Goal: Transaction & Acquisition: Purchase product/service

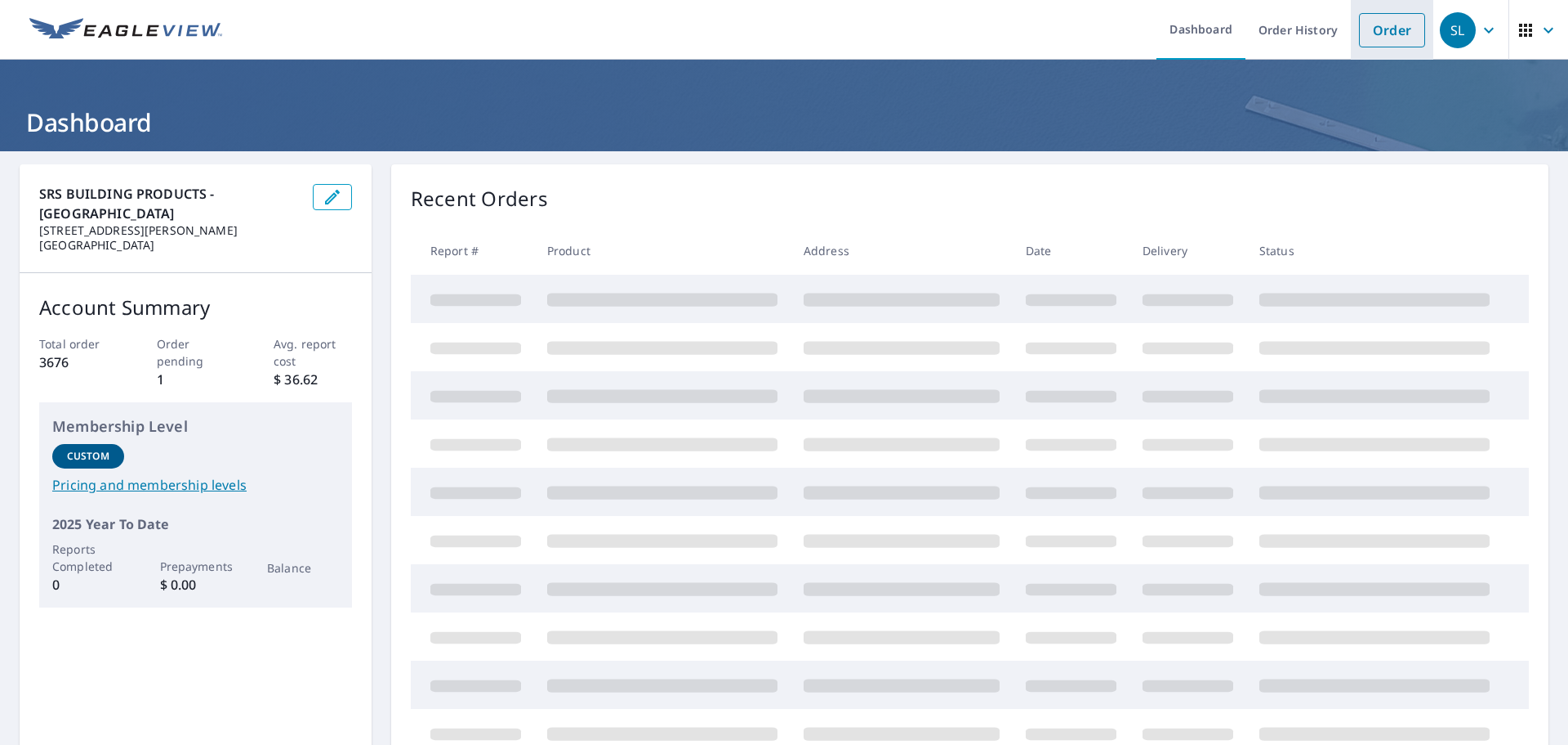
click at [1386, 26] on link "Order" at bounding box center [1392, 30] width 66 height 35
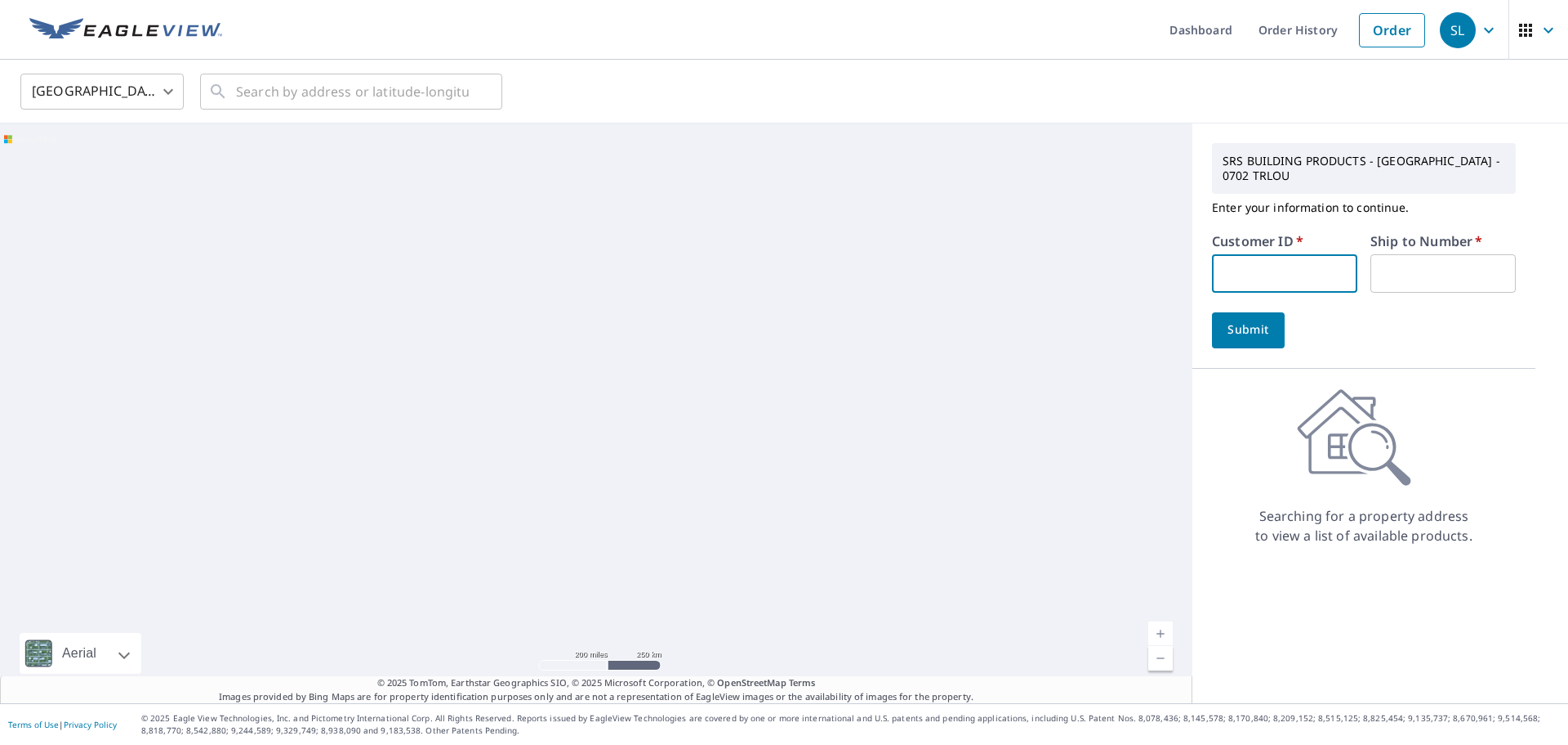
click at [1223, 269] on input "text" at bounding box center [1285, 273] width 145 height 38
paste input "45895333"
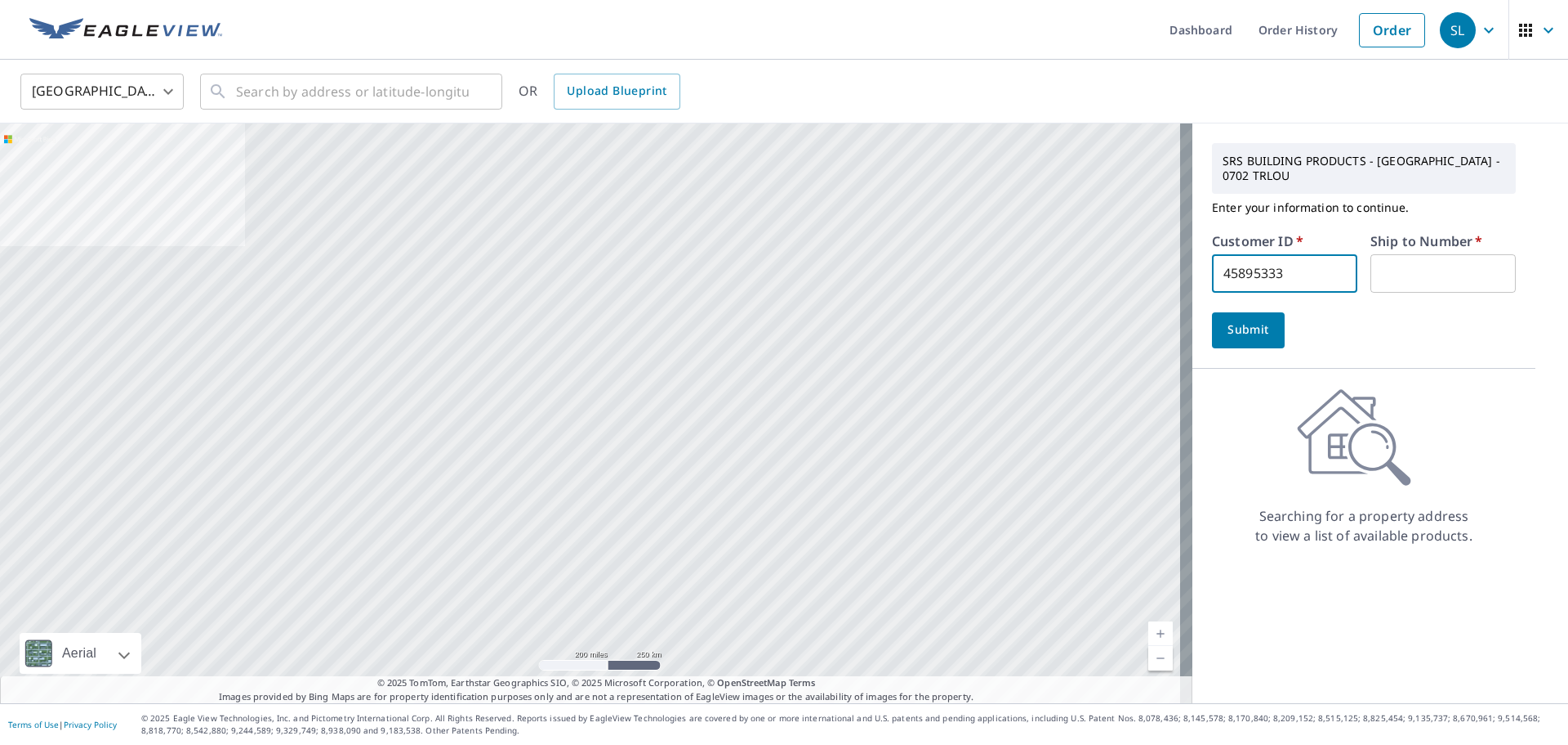
drag, startPoint x: 1282, startPoint y: 273, endPoint x: 1198, endPoint y: 273, distance: 84.0
click at [1212, 260] on input "45895333" at bounding box center [1285, 273] width 145 height 38
click at [1282, 263] on input "45895333" at bounding box center [1285, 273] width 145 height 38
paste input "S030774"
type input "S030774"
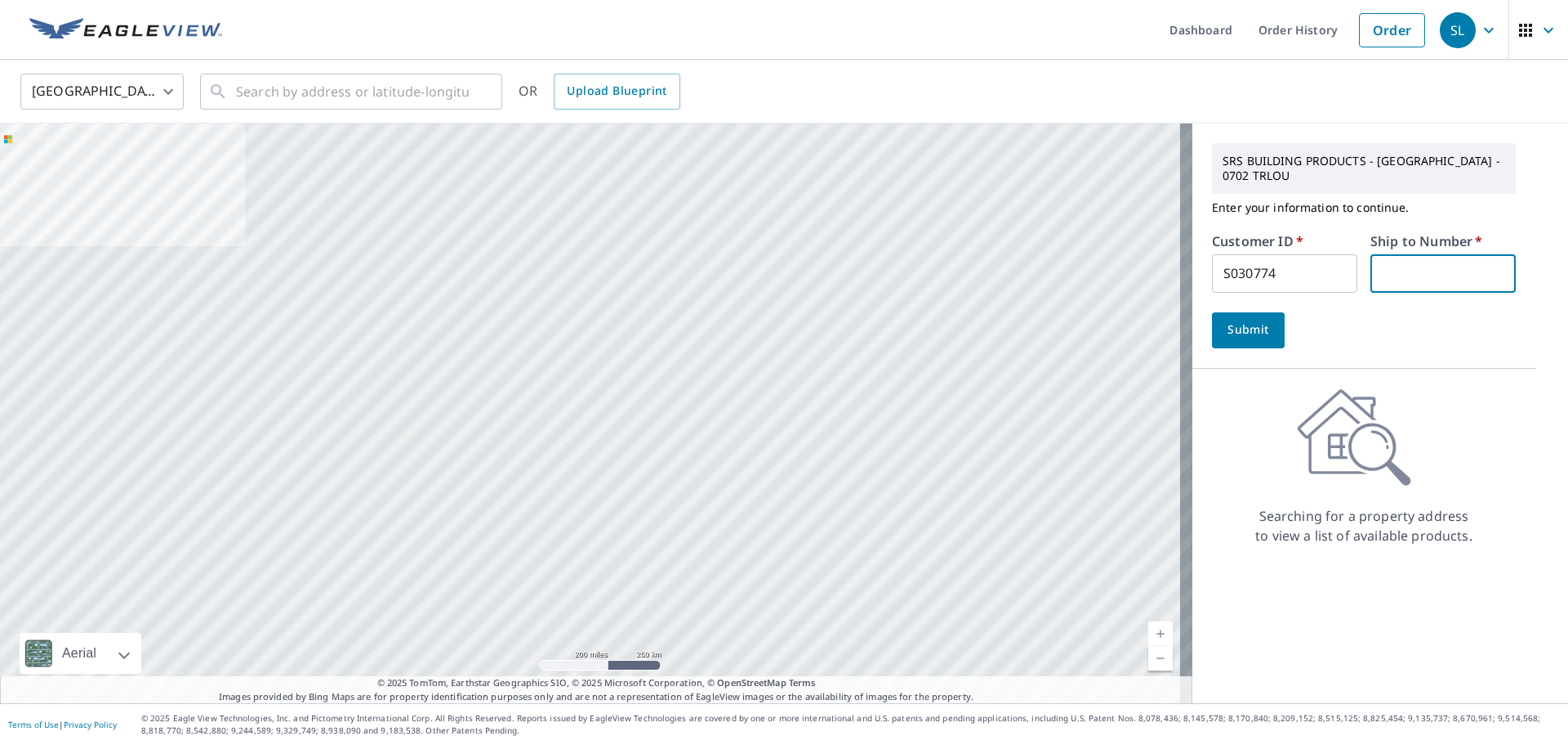
click at [1423, 280] on input "text" at bounding box center [1444, 273] width 145 height 38
type input "1"
click at [1252, 324] on span "Submit" at bounding box center [1248, 330] width 46 height 20
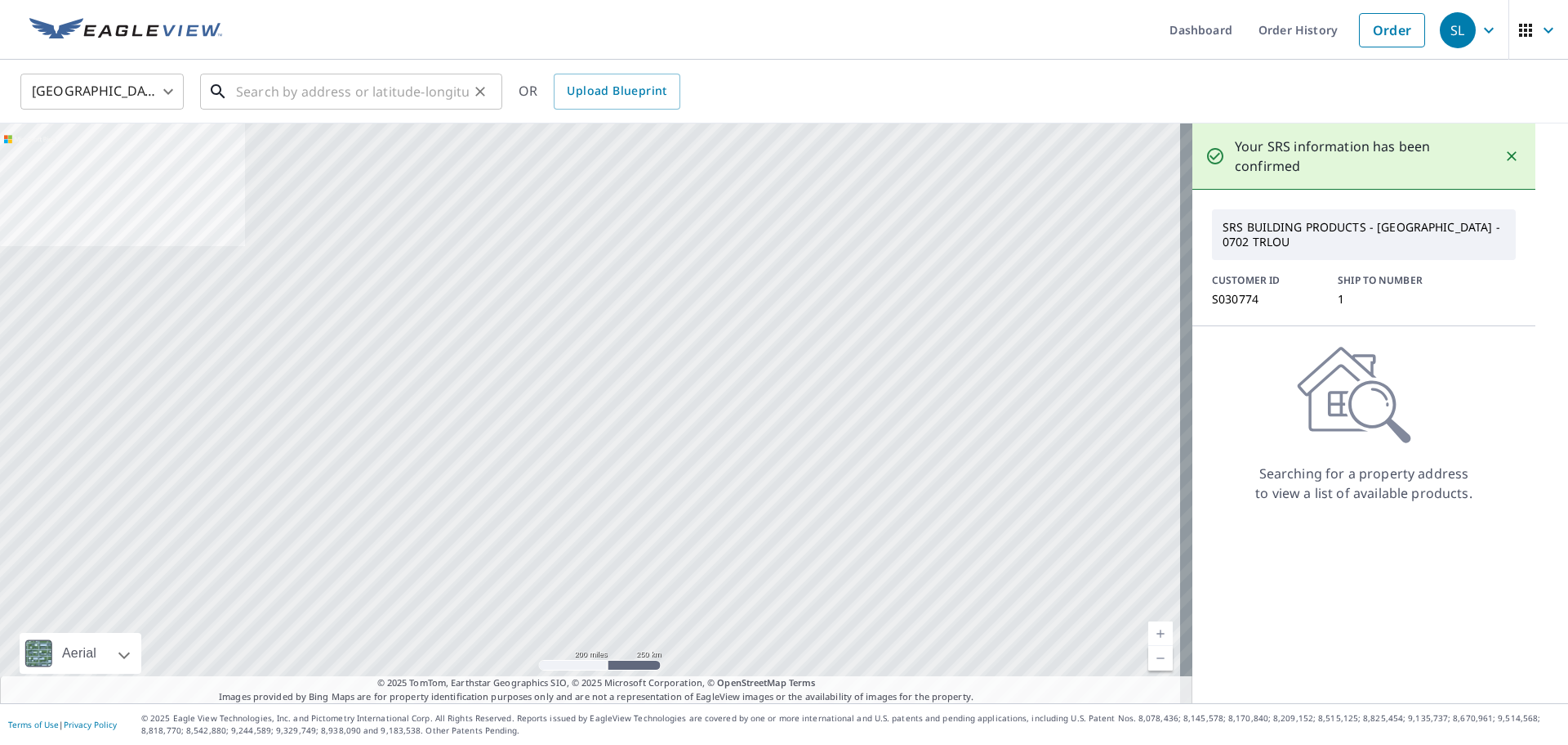
click at [328, 103] on input "text" at bounding box center [352, 92] width 232 height 45
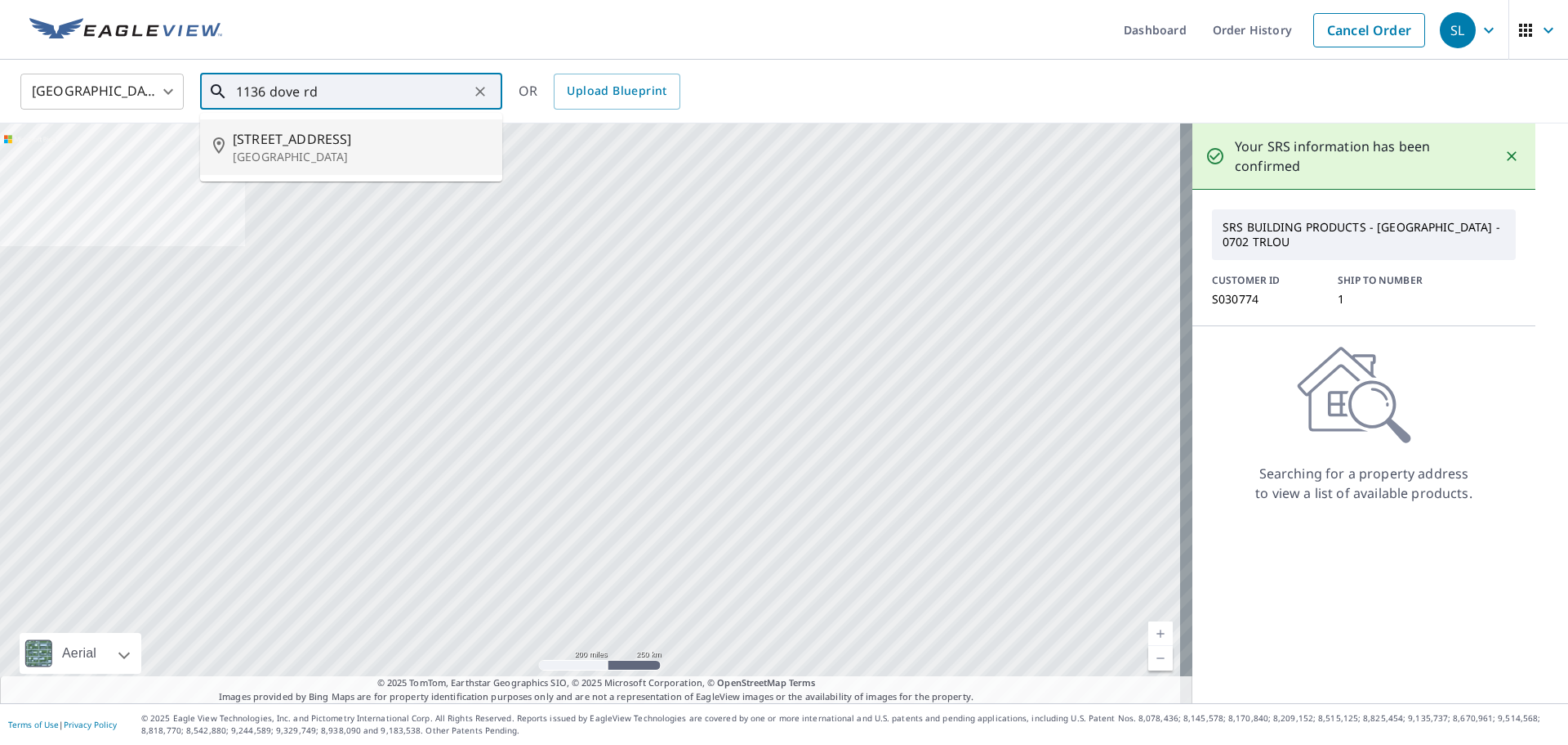
click at [320, 135] on span "[STREET_ADDRESS]" at bounding box center [360, 139] width 256 height 20
type input "[STREET_ADDRESS]"
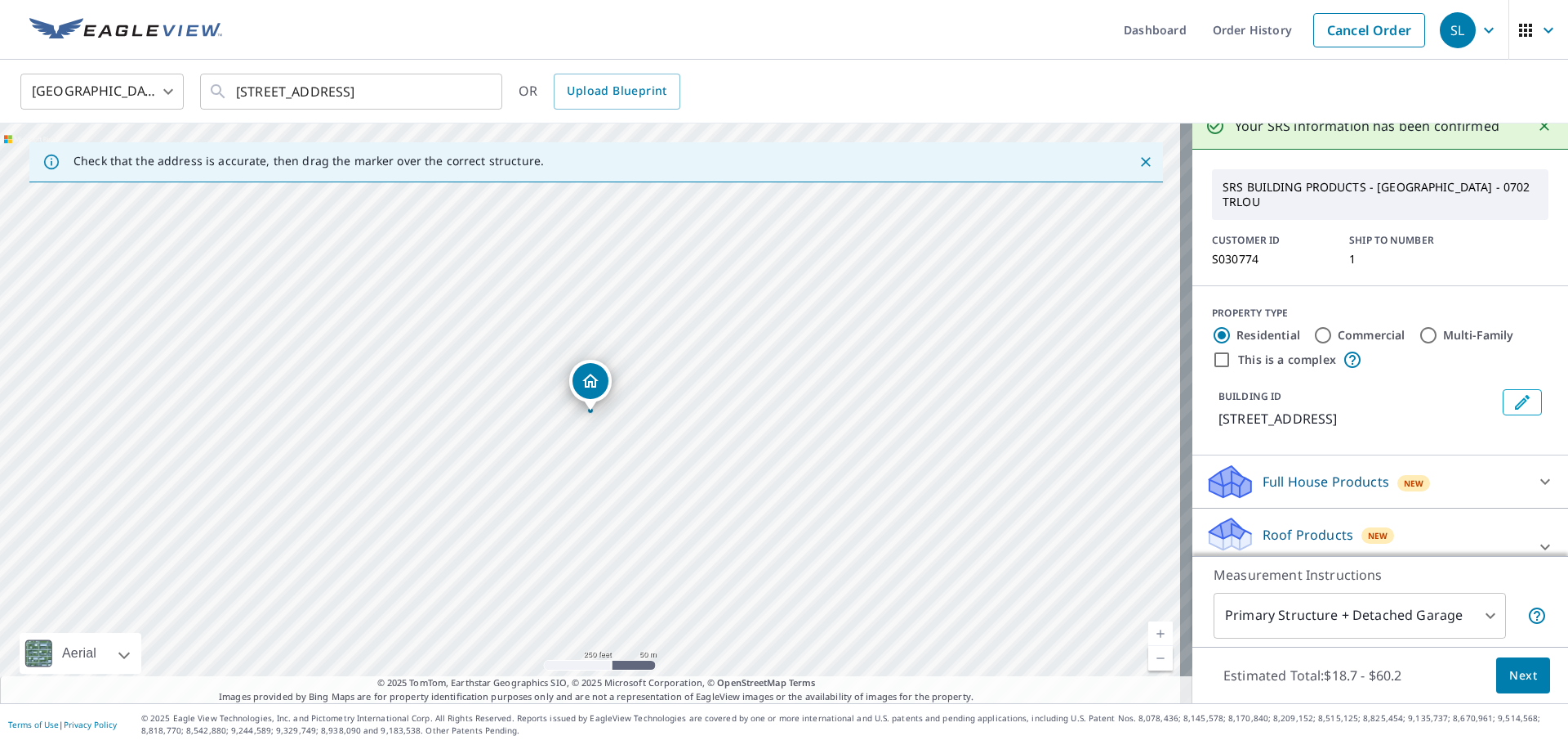
scroll to position [82, 0]
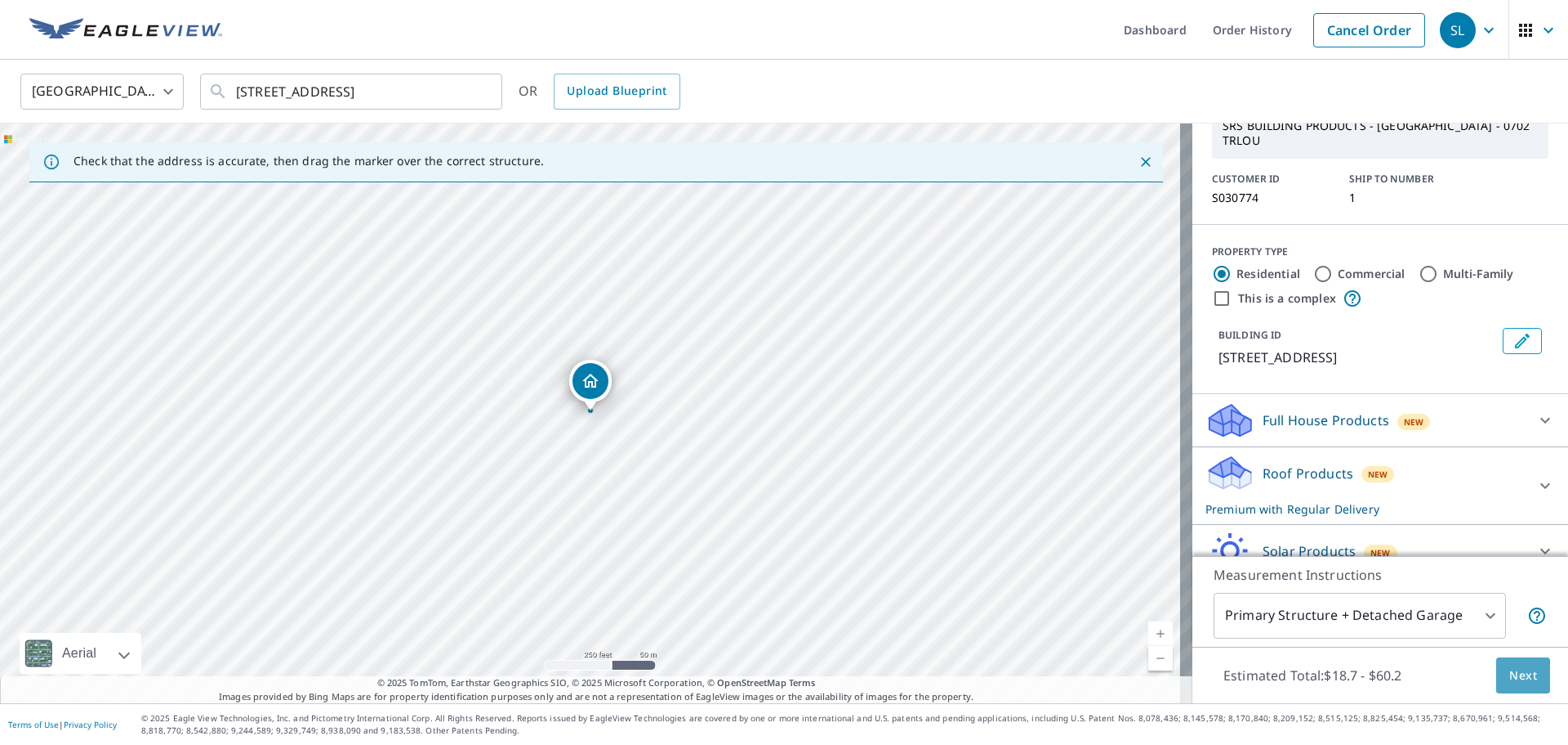
click at [1534, 684] on button "Next" at bounding box center [1523, 675] width 54 height 36
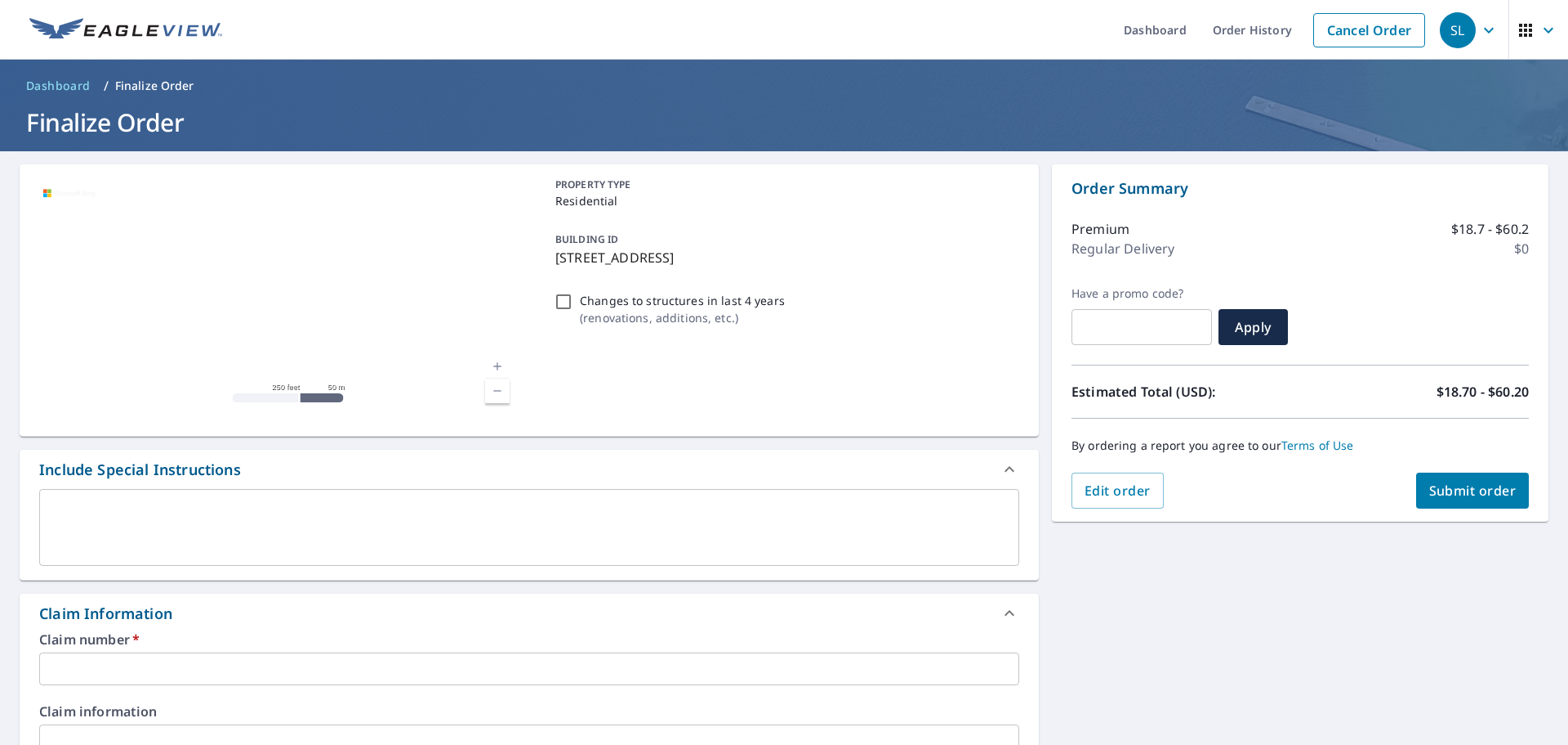
click at [182, 669] on input "text" at bounding box center [529, 669] width 981 height 33
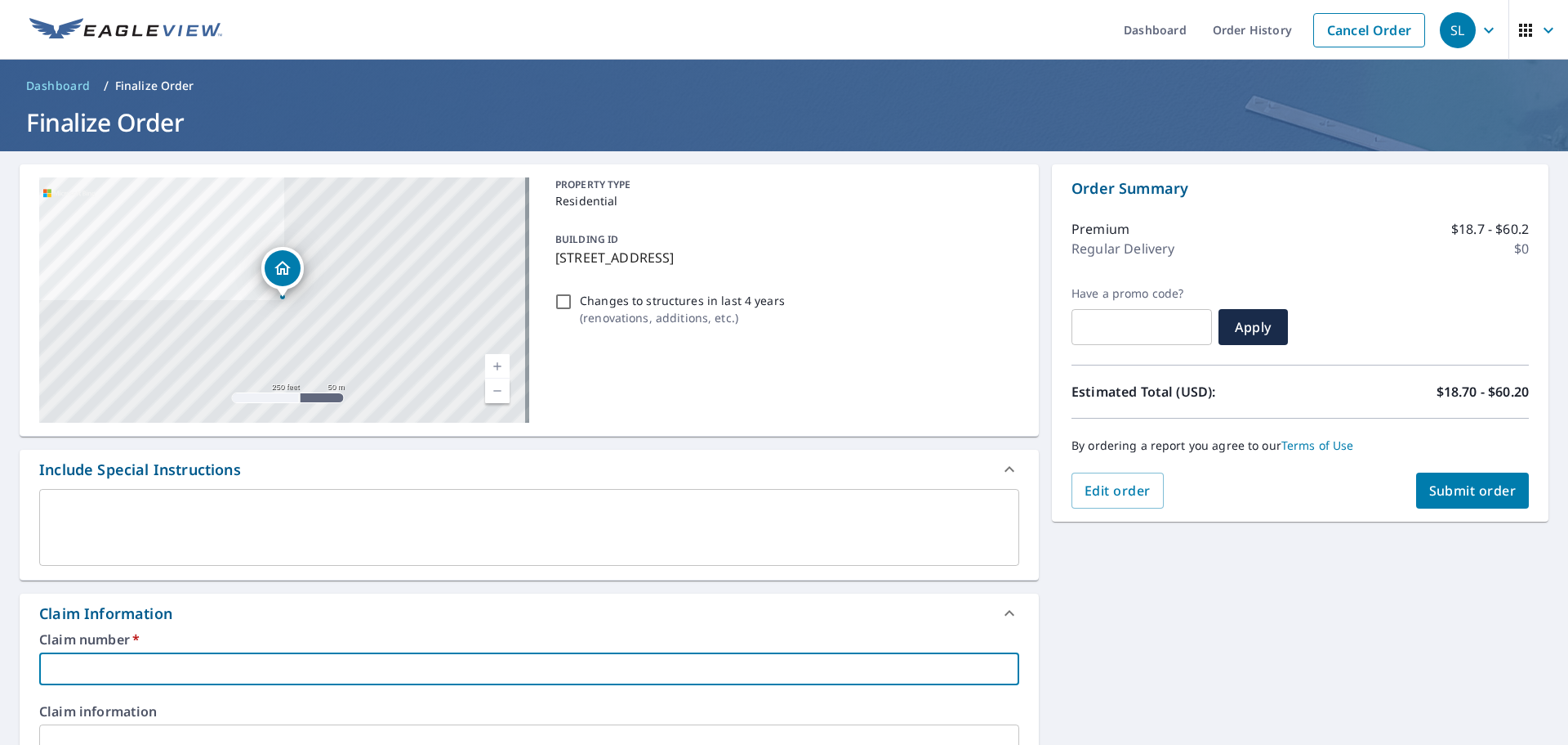
type input "C"
checkbox input "true"
type input "C&"
checkbox input "true"
type input "C&K"
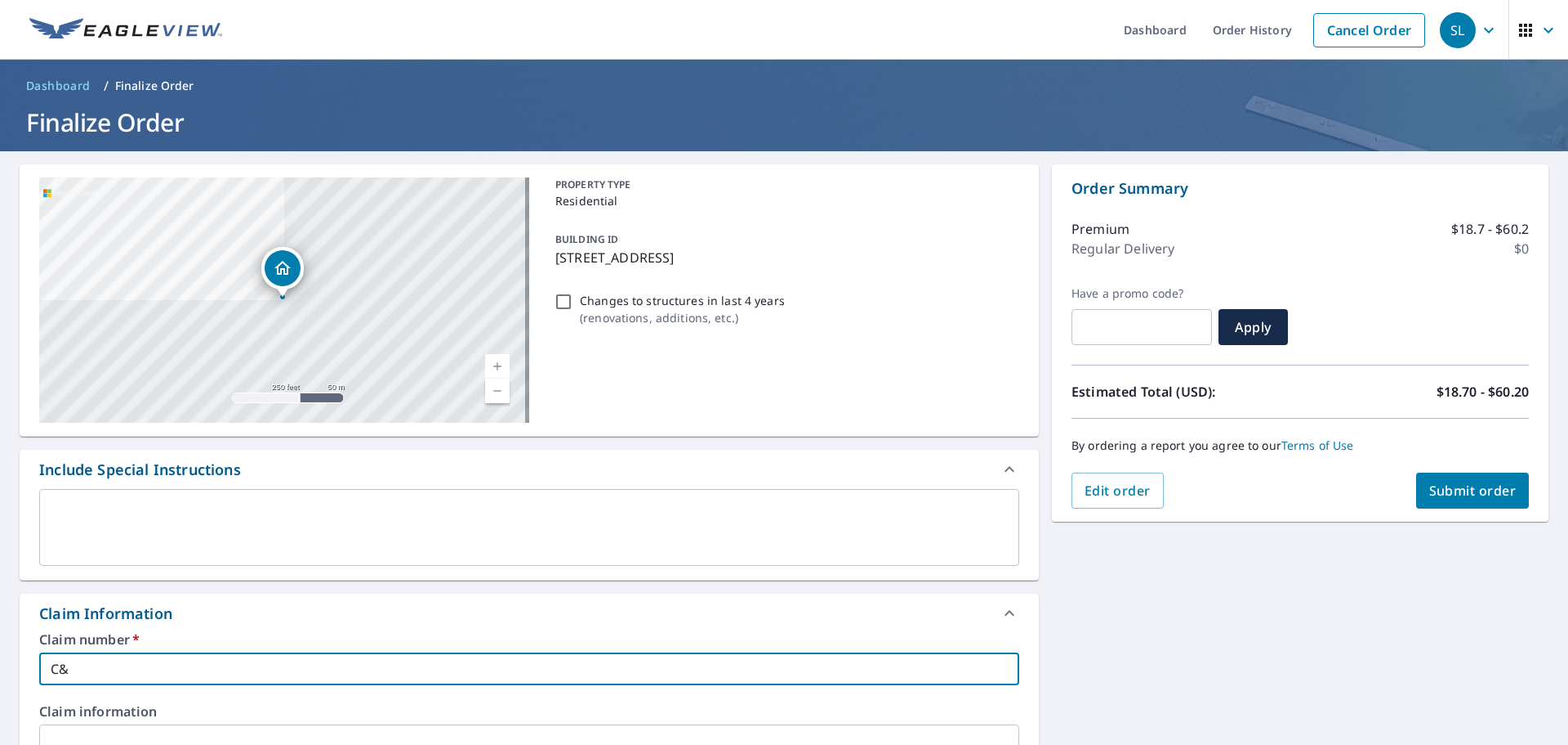
checkbox input "true"
type input "C&K"
checkbox input "true"
type input "C&K H"
checkbox input "true"
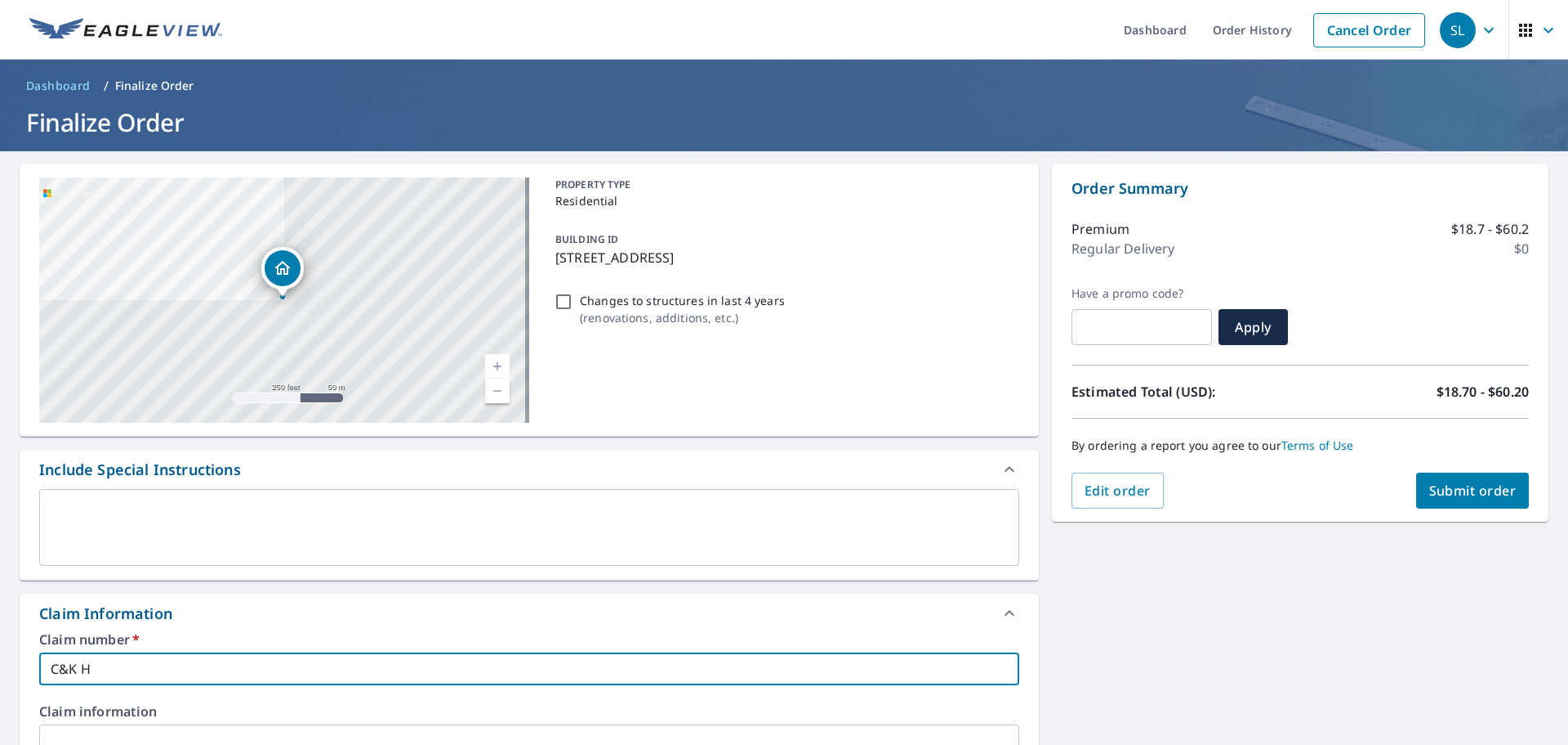
type input "C&K Ho"
checkbox input "true"
type input "C&K Hom"
checkbox input "true"
type input "C&K Home"
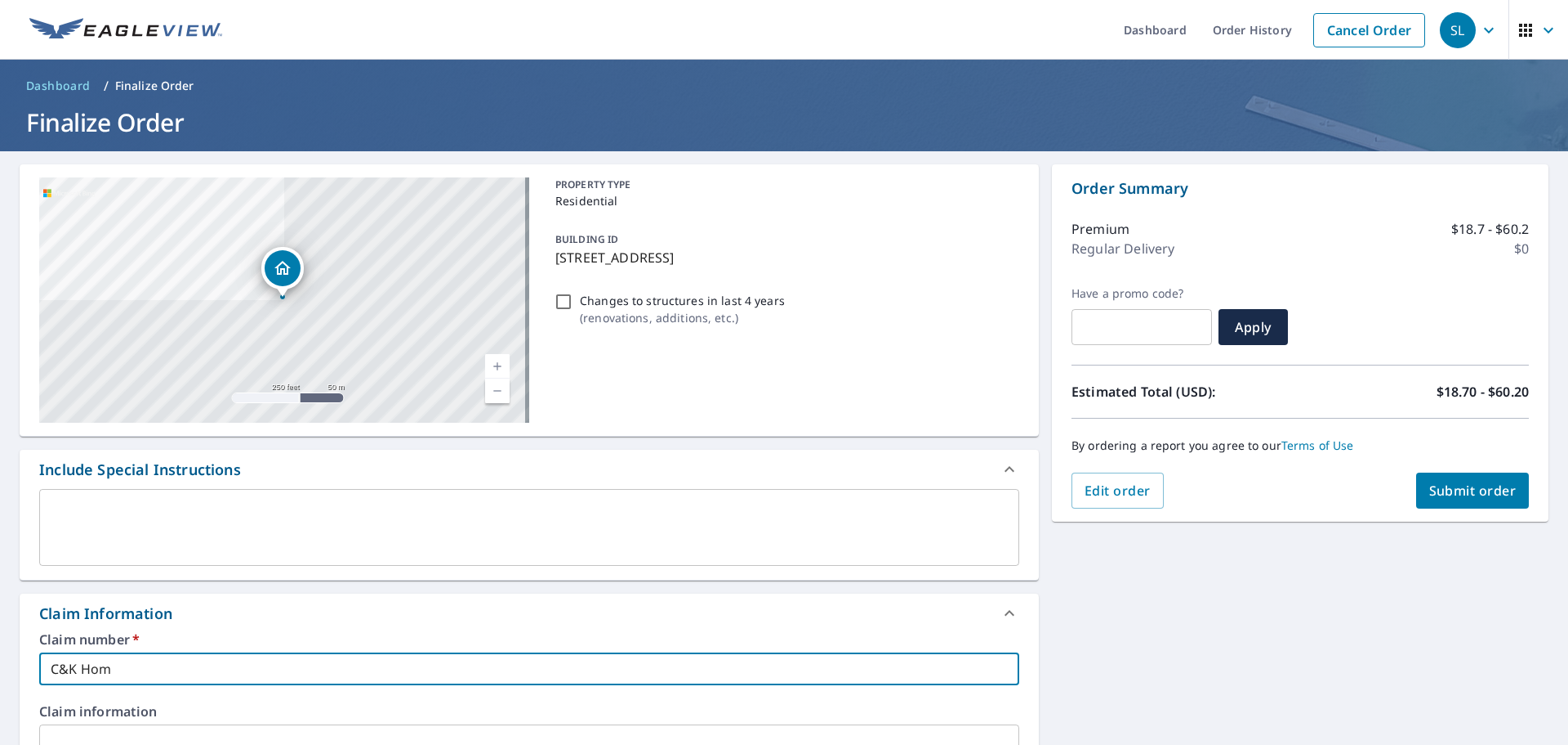
checkbox input "true"
type input "C&K Home"
checkbox input "true"
type input "C&K Home I"
checkbox input "true"
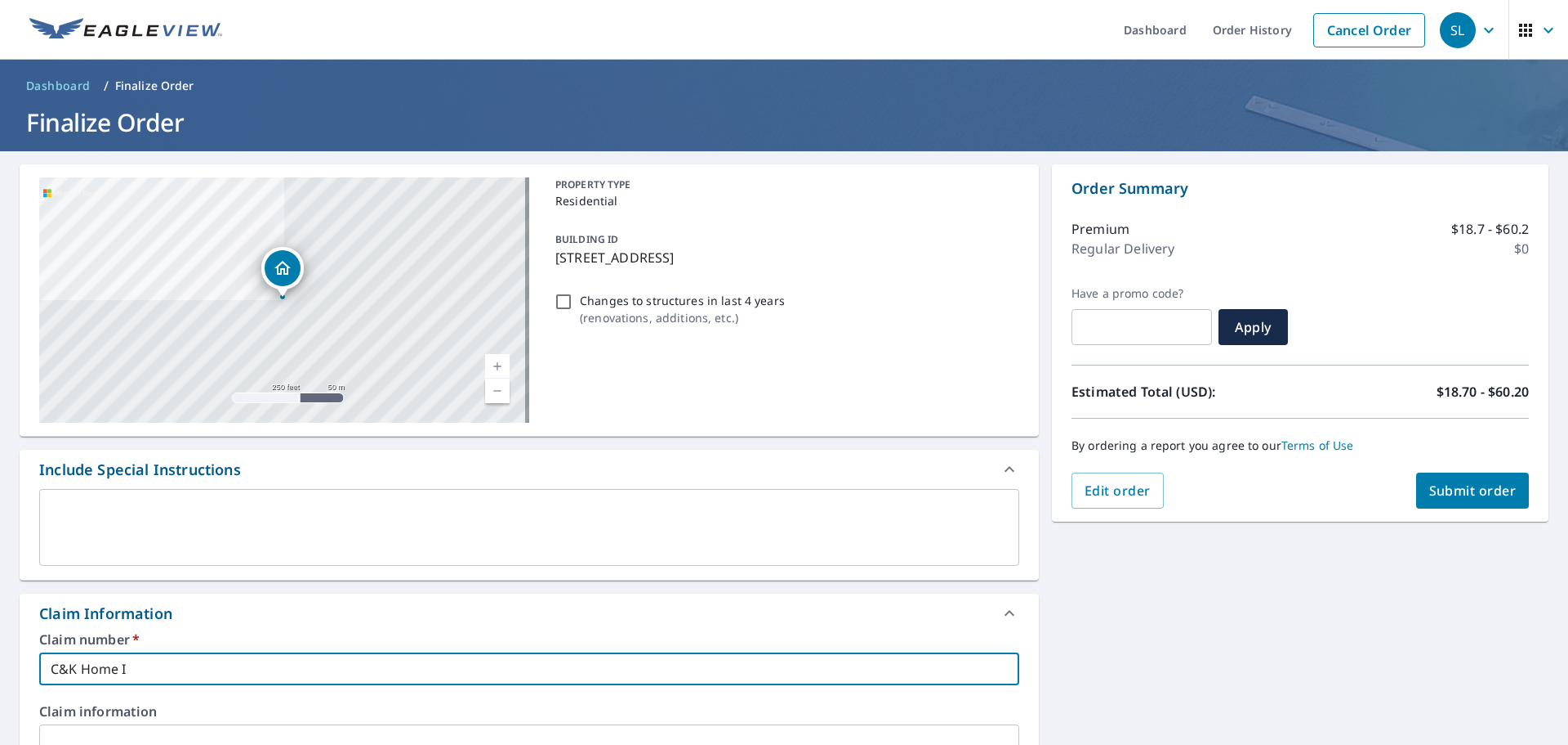
type input "C&K Home Im"
checkbox input "true"
type input "C&K Home Imp"
checkbox input "true"
type input "C&K Home Impr"
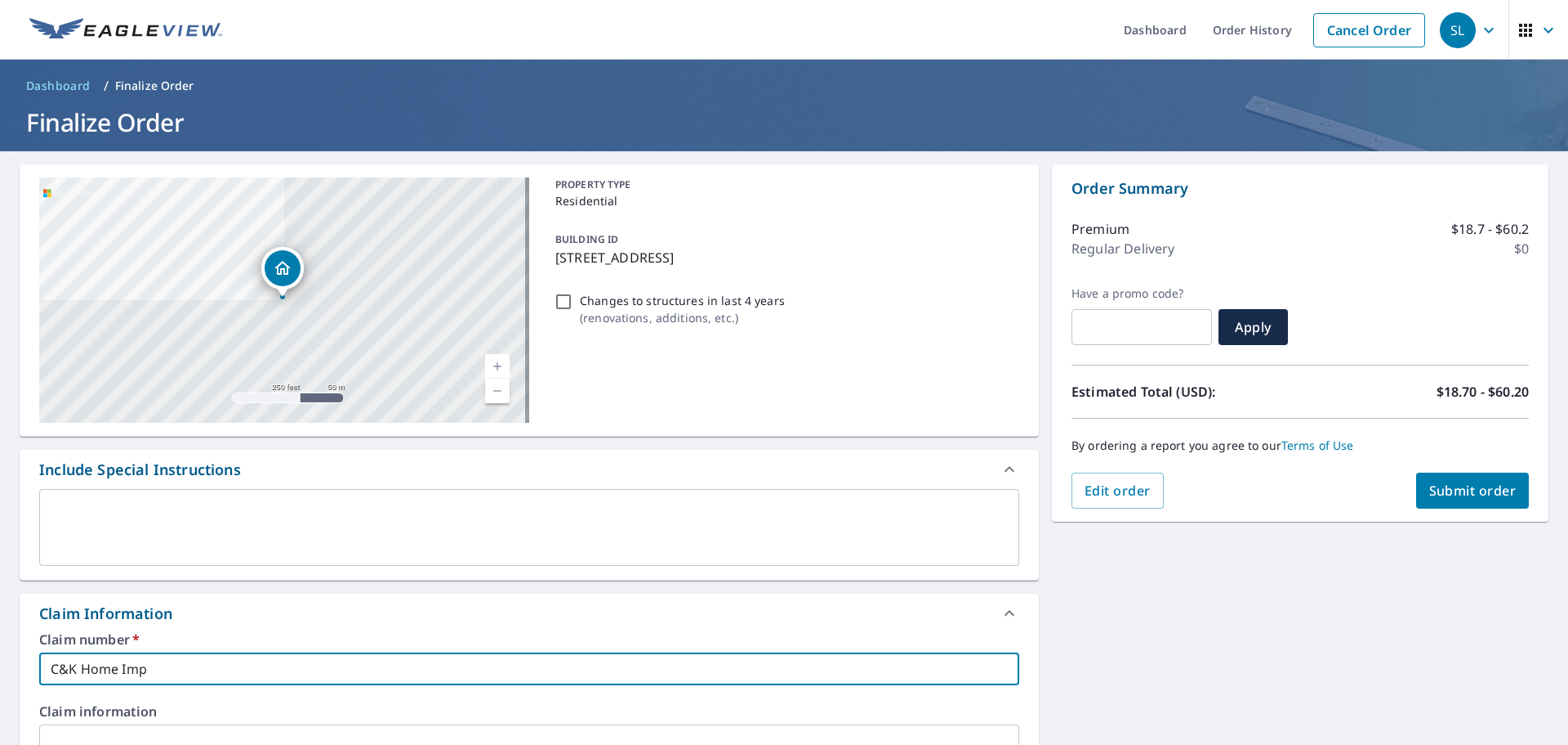
checkbox input "true"
type input "C&K Home Impro"
checkbox input "true"
type input "C&K Home Improv"
checkbox input "true"
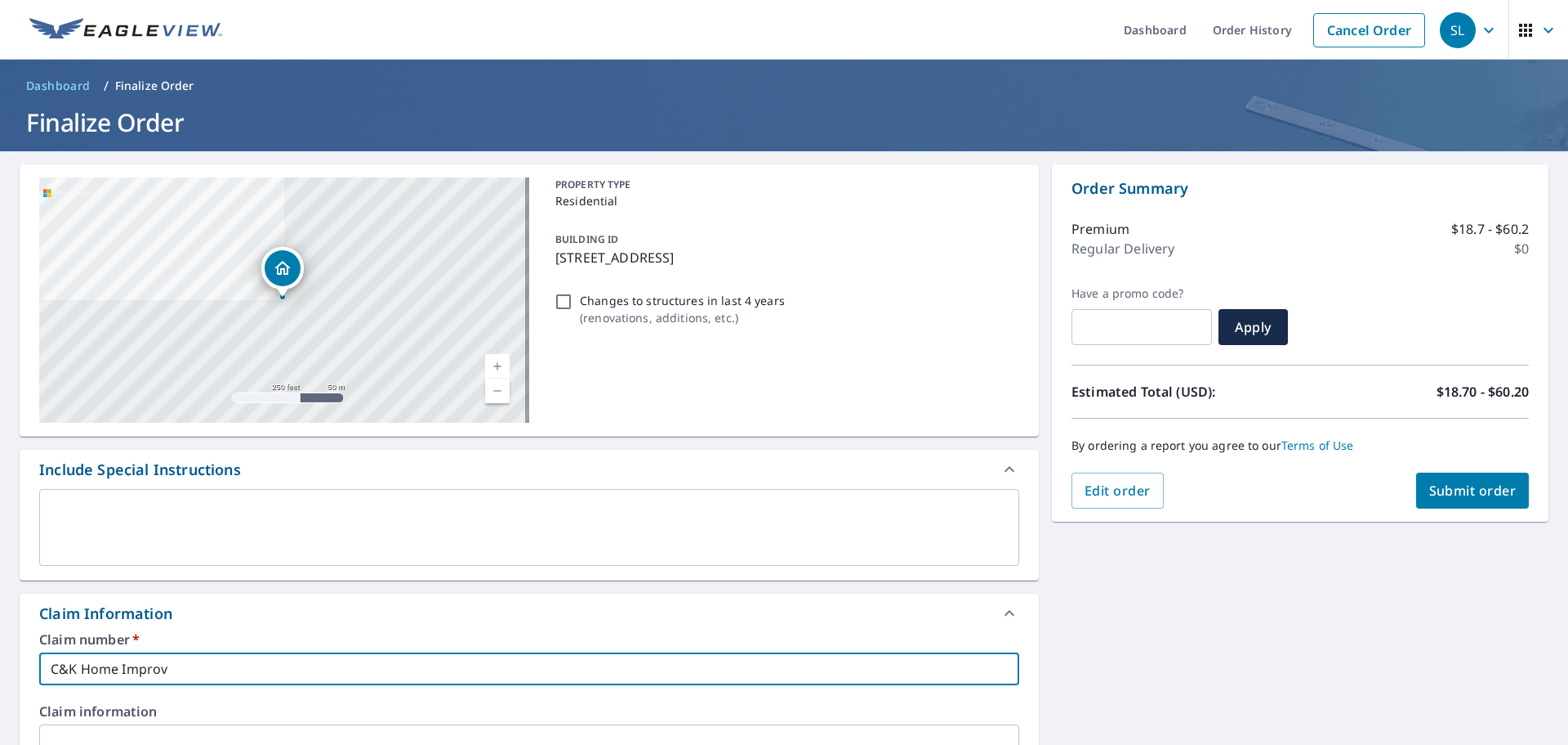
type input "C&K Home Improve"
checkbox input "true"
type input "C&K Home Improvem"
checkbox input "true"
type input "C&K Home Improveme"
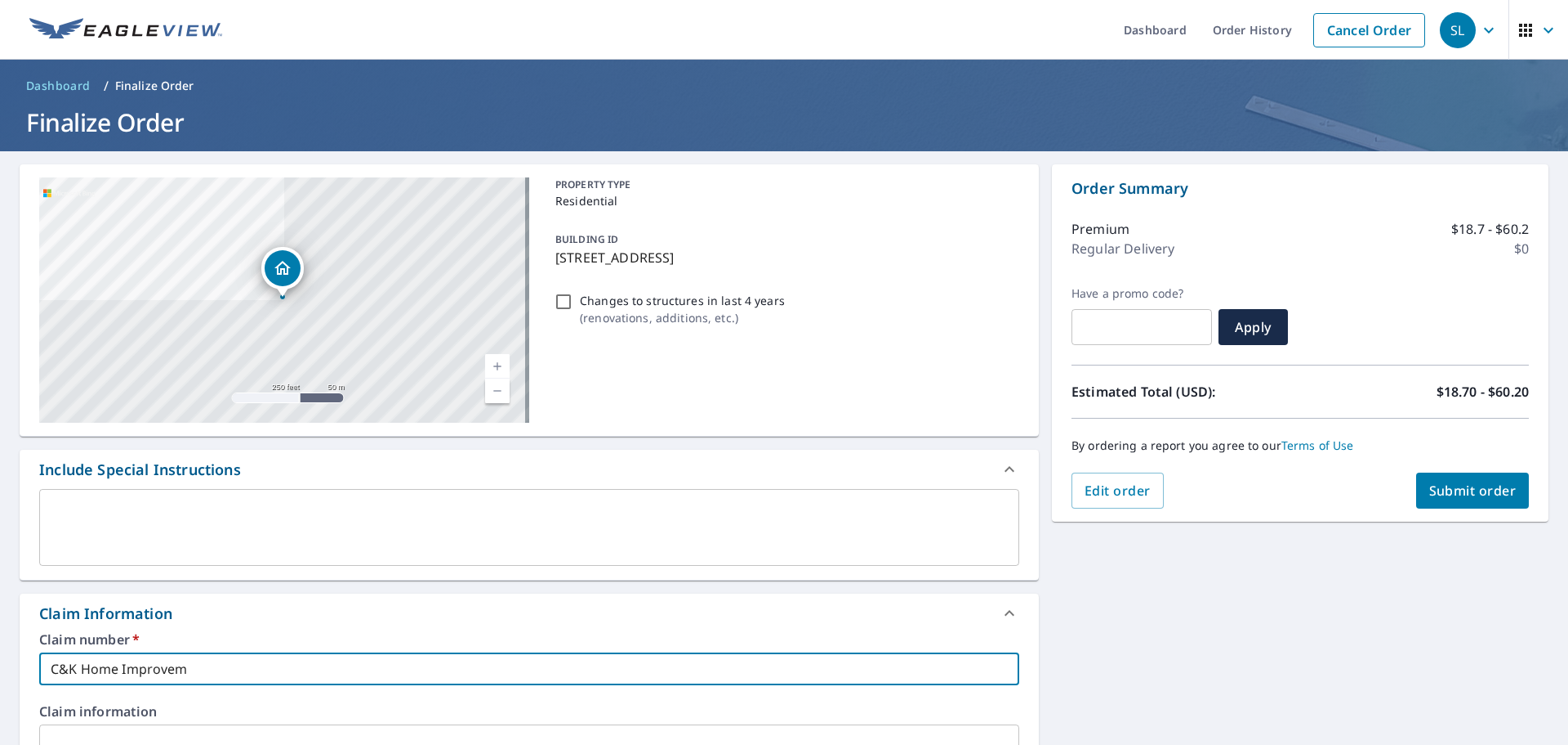
checkbox input "true"
type input "C&K Home Improvemen"
checkbox input "true"
type input "C&K Home Improvement"
checkbox input "true"
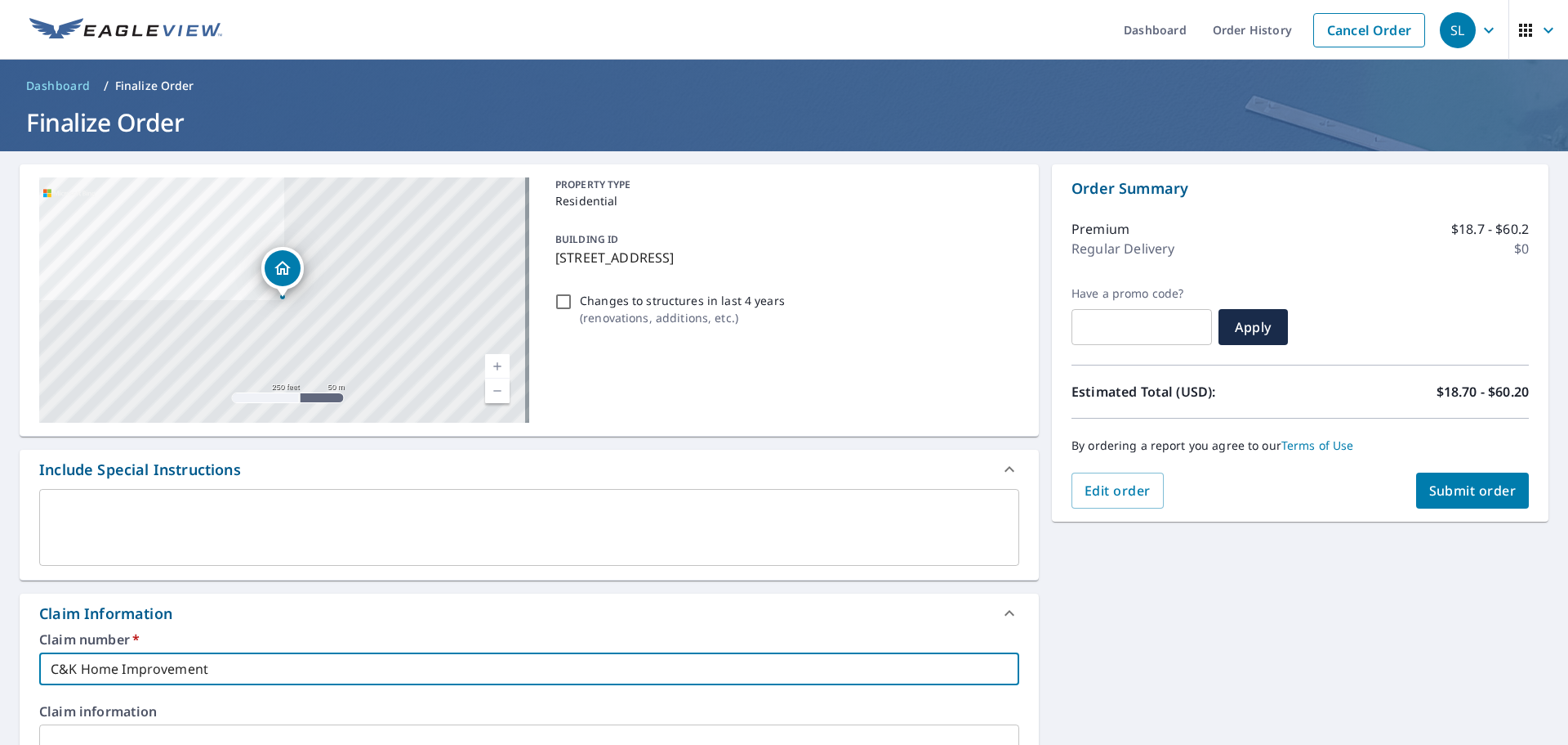
type input "C&K Home Improvement"
checkbox input "true"
type input "C&K Home Improvement"
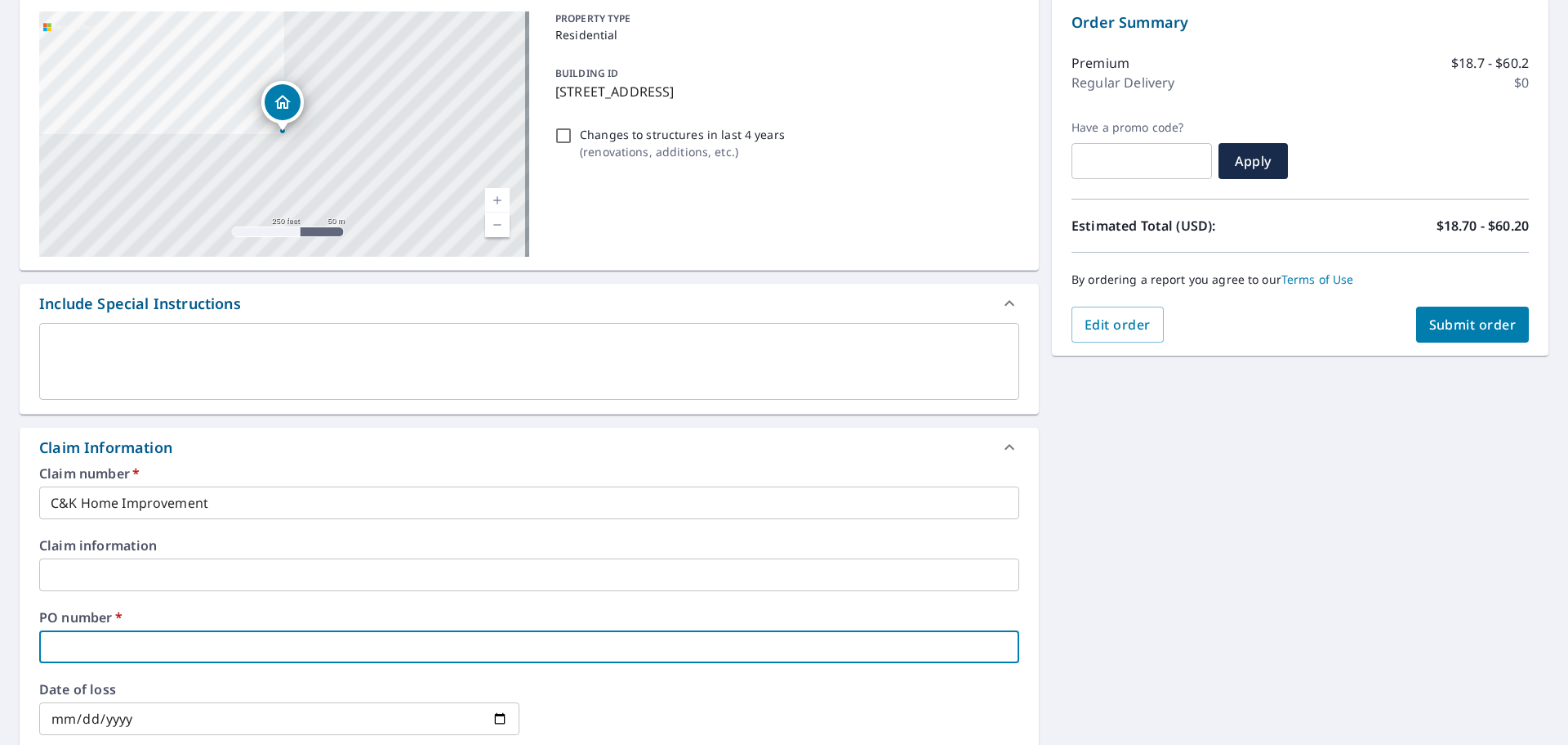
scroll to position [195, 0]
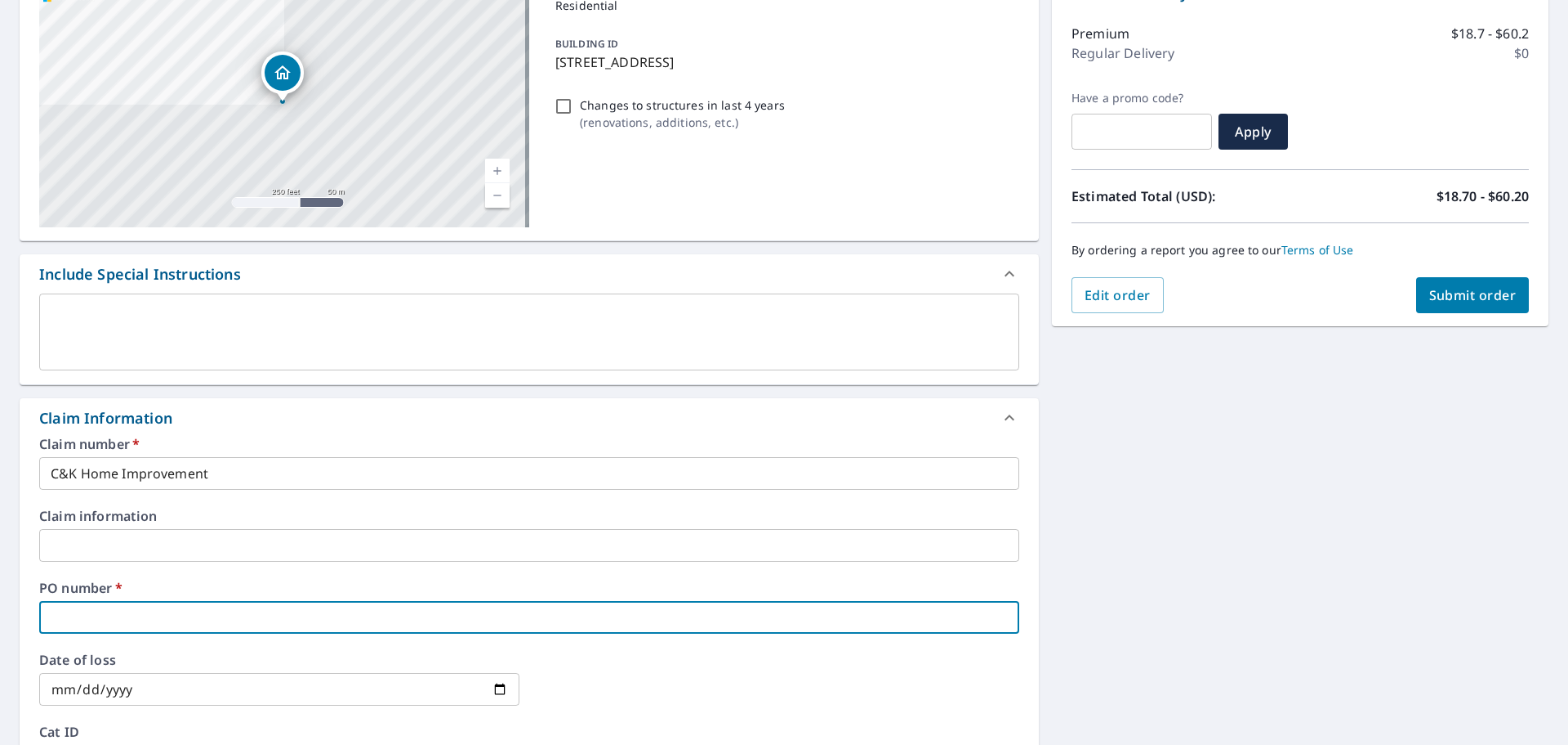
type input "1"
checkbox input "true"
type input "11"
checkbox input "true"
type input "113"
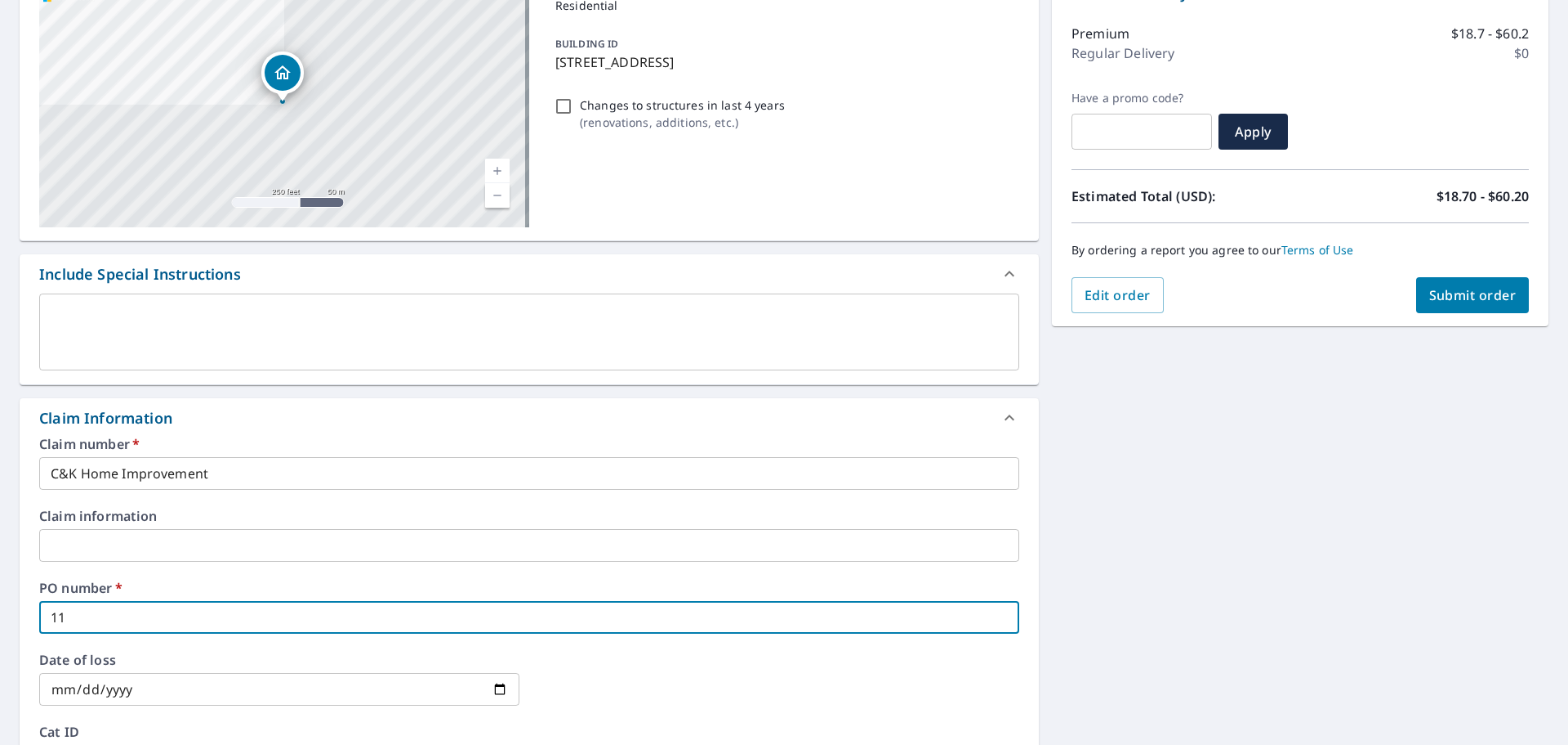
checkbox input "true"
type input "1136"
checkbox input "true"
type input "1136"
checkbox input "true"
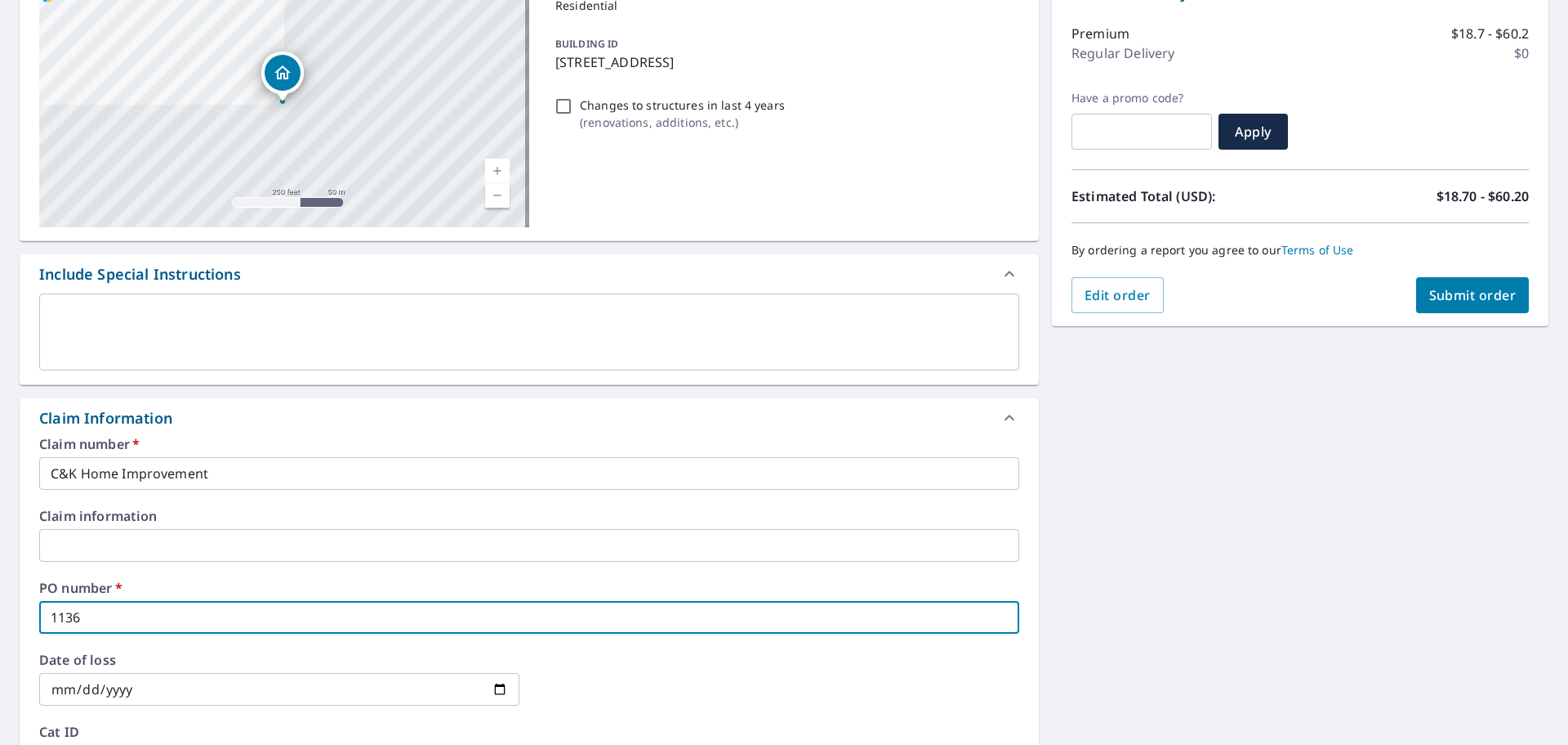
type input "1136 D"
checkbox input "true"
type input "1136 Do"
checkbox input "true"
type input "1136 Dov"
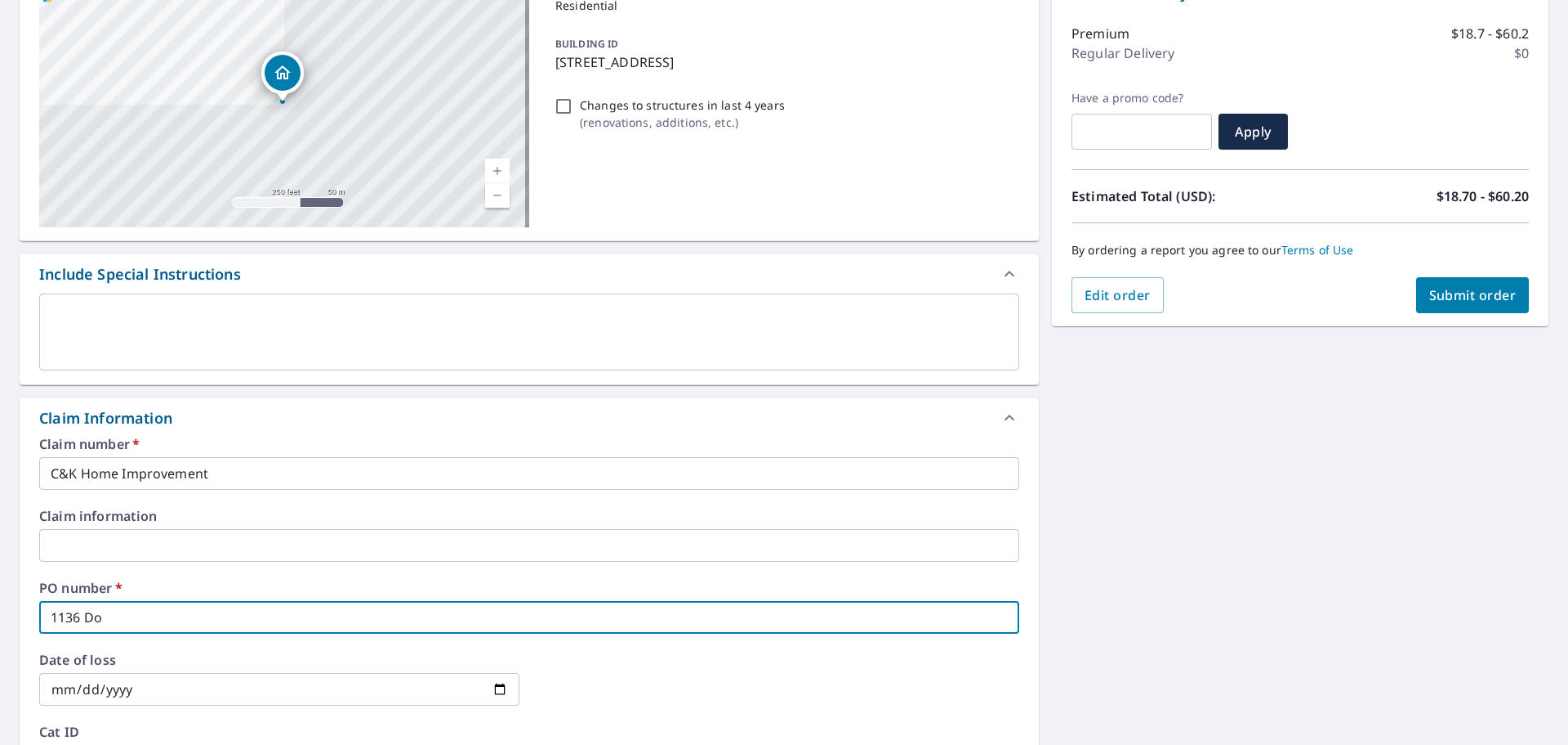
checkbox input "true"
type input "1136 Dove"
checkbox input "true"
type input "1136 Dove"
checkbox input "true"
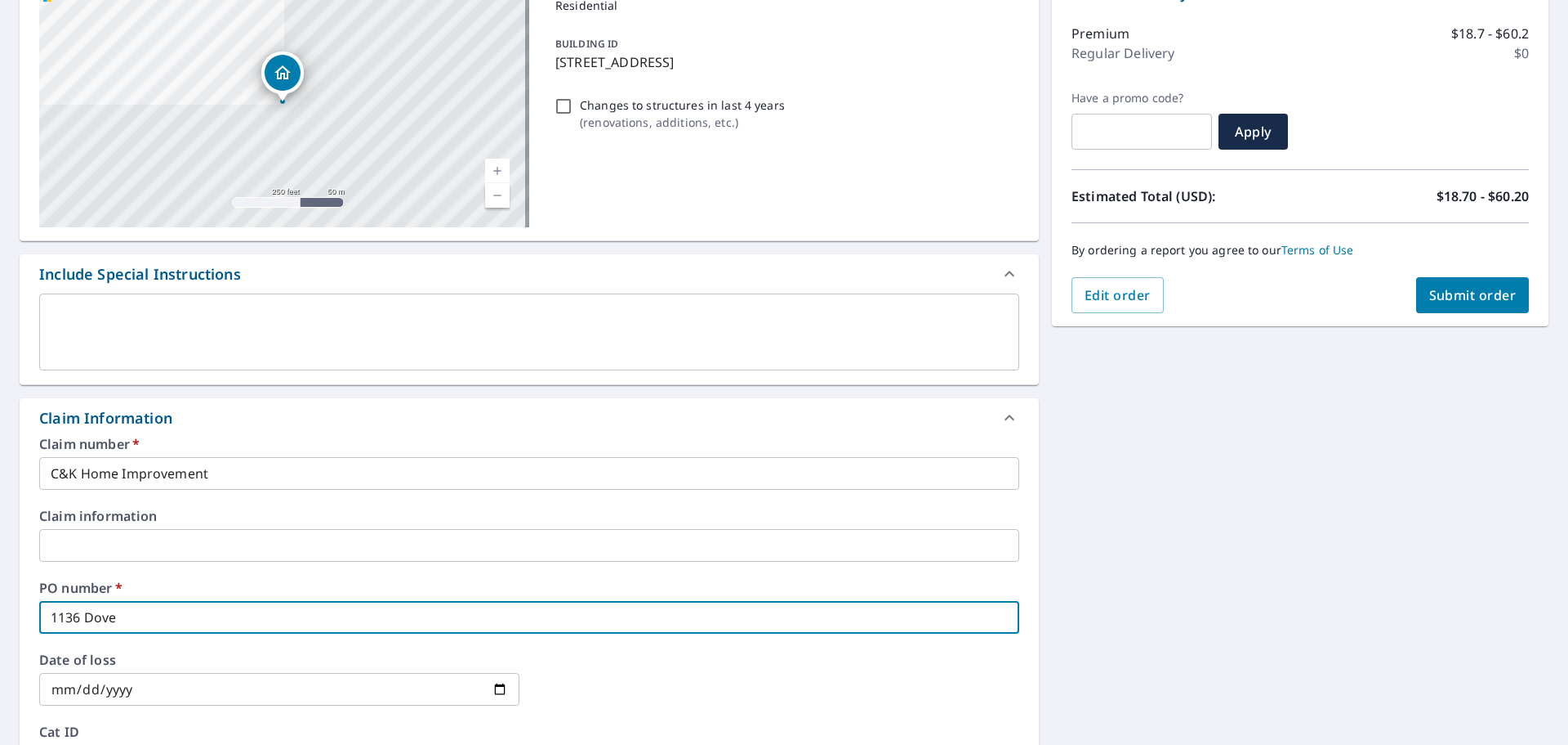
type input "1136 Dove R"
checkbox input "true"
type input "[STREET_ADDRESS]"
checkbox input "true"
type input "[STREET_ADDRESS]"
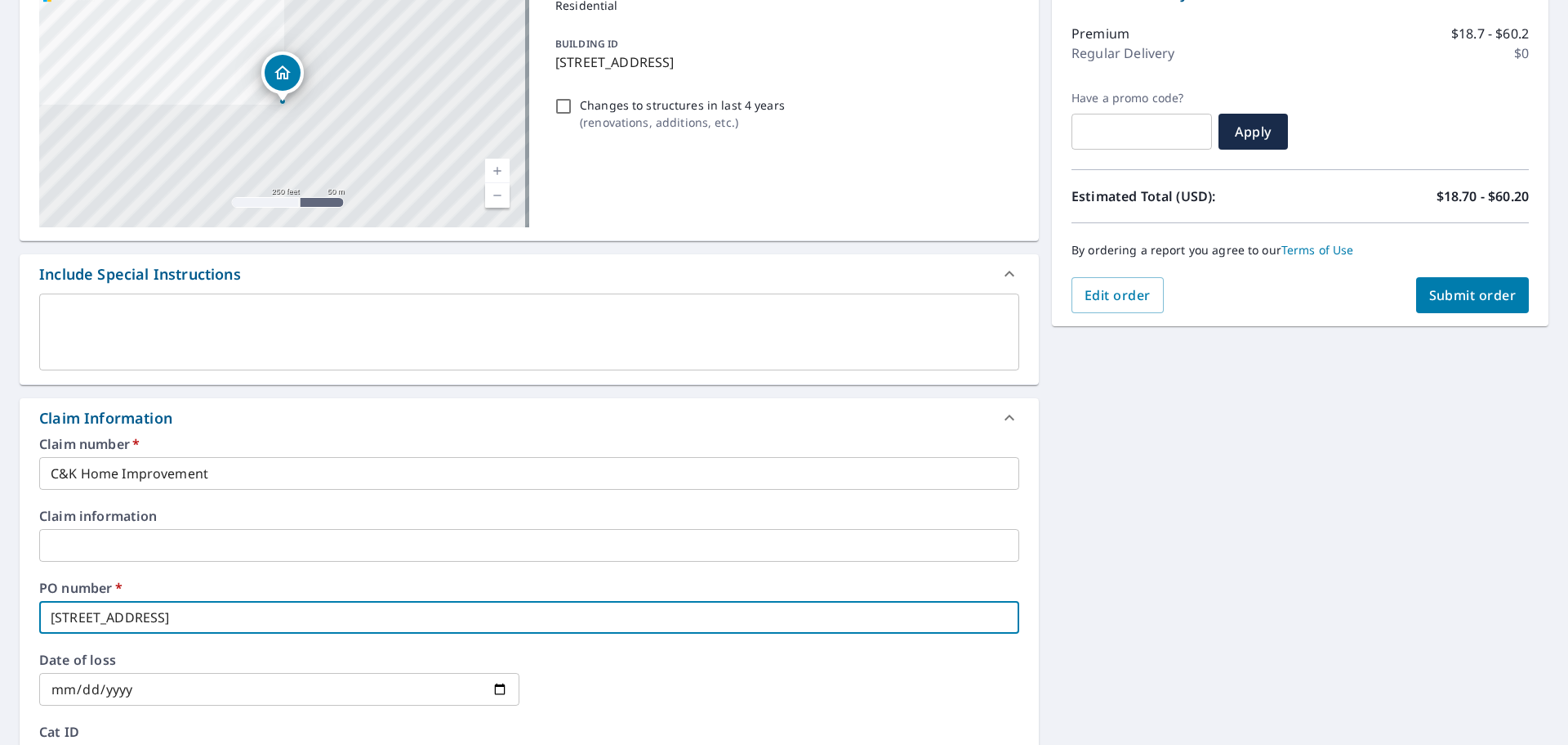
checkbox input "true"
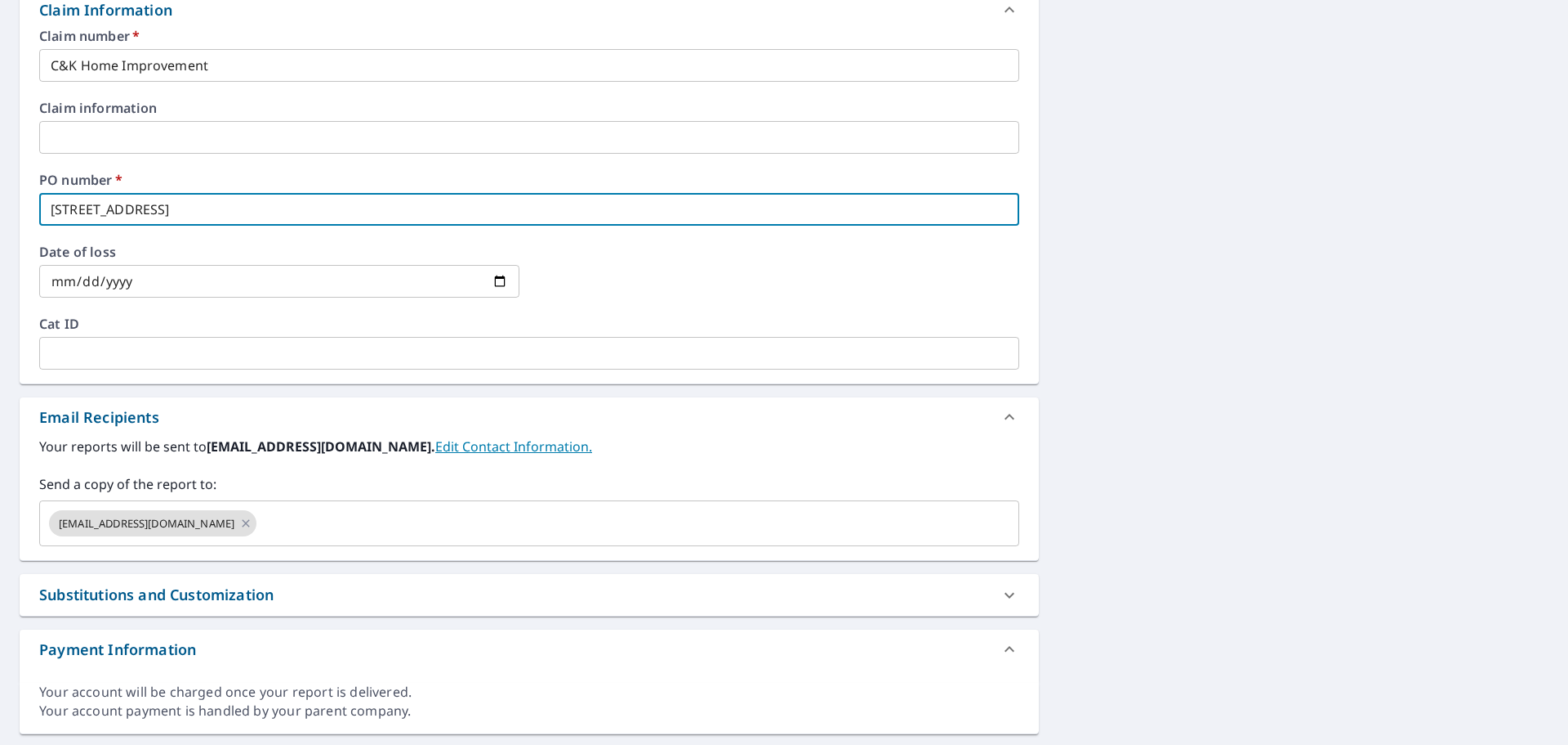
scroll to position [604, 0]
type input "[STREET_ADDRESS]"
click at [314, 525] on input "text" at bounding box center [623, 522] width 729 height 31
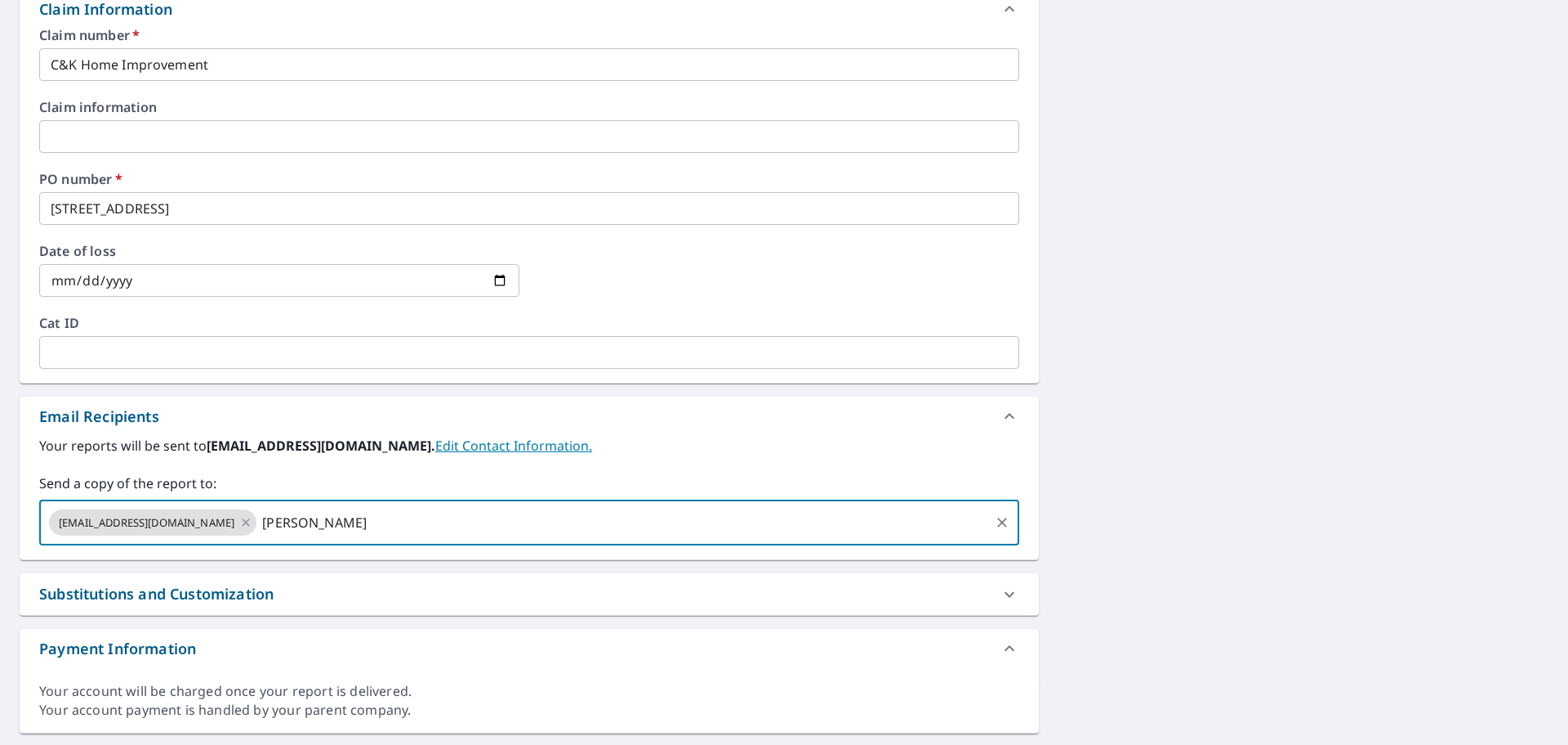
type input "[PERSON_NAME][EMAIL_ADDRESS][PERSON_NAME][DOMAIN_NAME]"
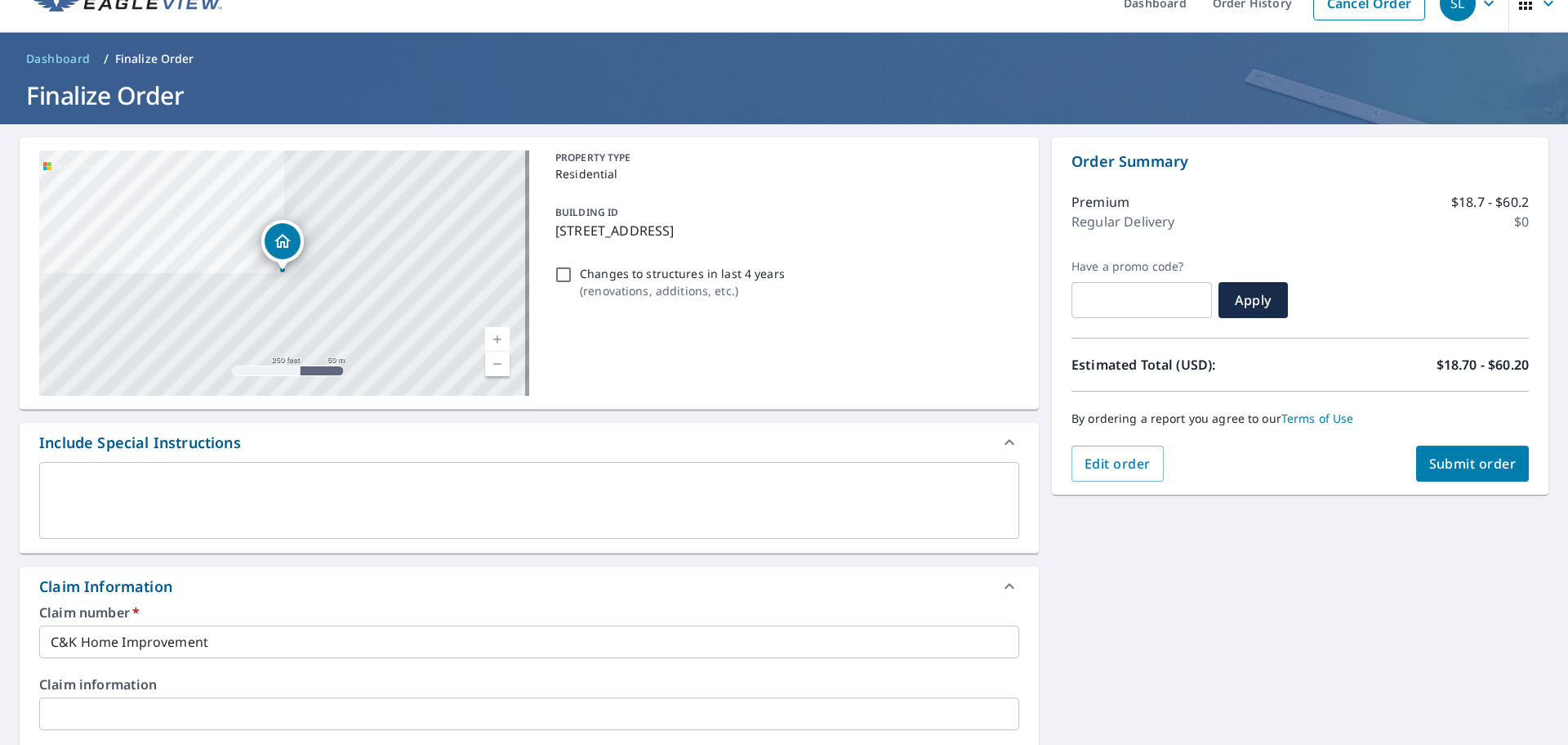
scroll to position [0, 0]
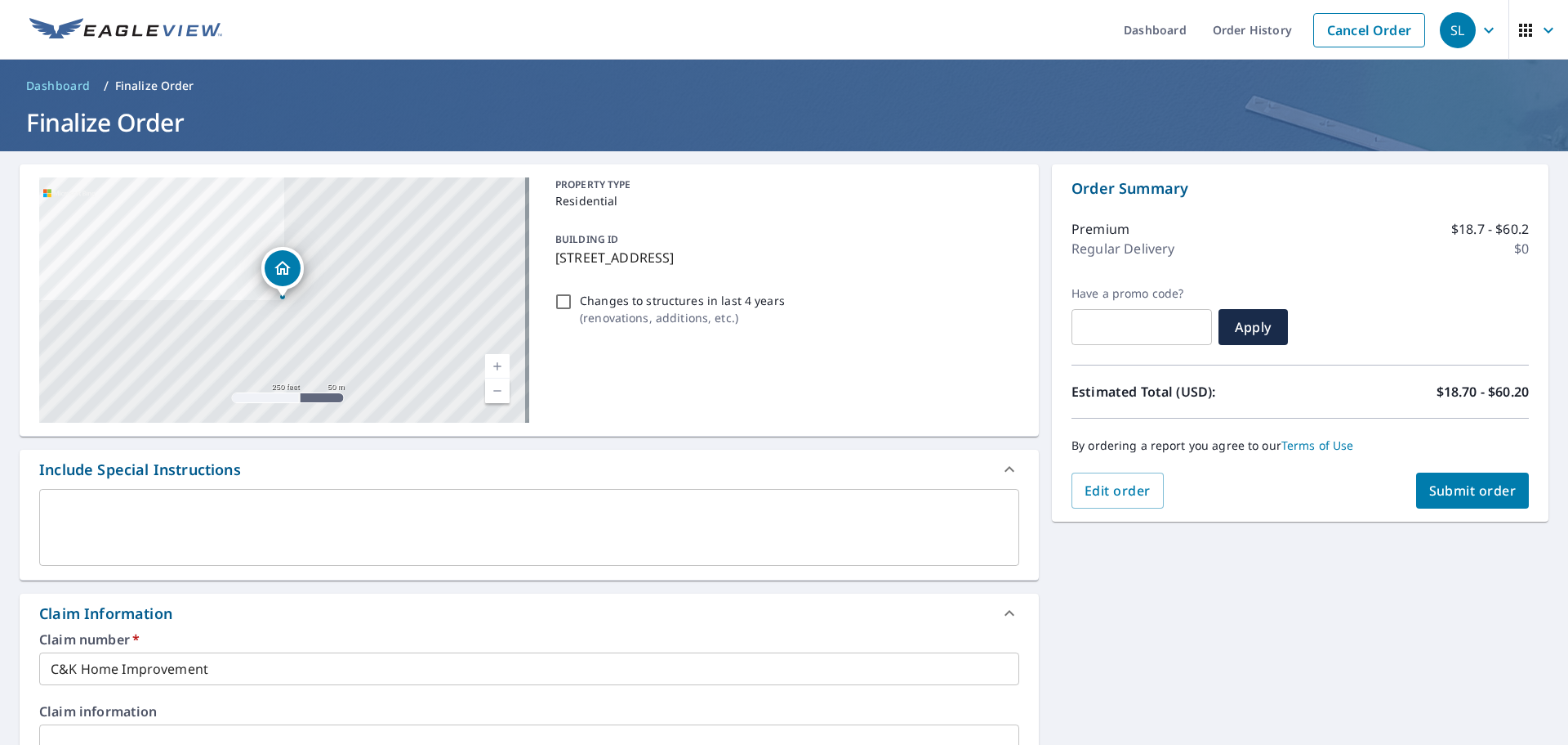
click at [1466, 493] on span "Submit order" at bounding box center [1473, 491] width 87 height 18
checkbox input "true"
